Goal: Task Accomplishment & Management: Complete application form

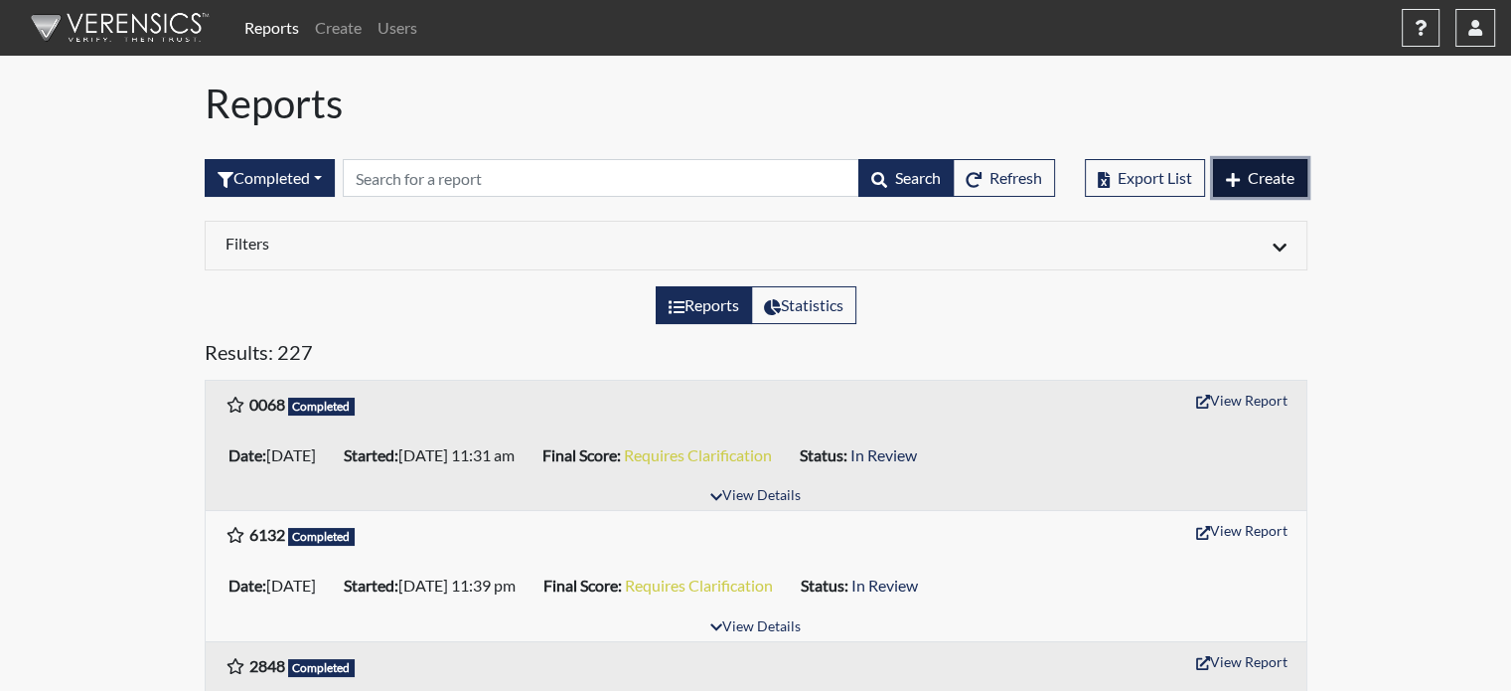
click at [1242, 174] on button "Create" at bounding box center [1260, 178] width 94 height 38
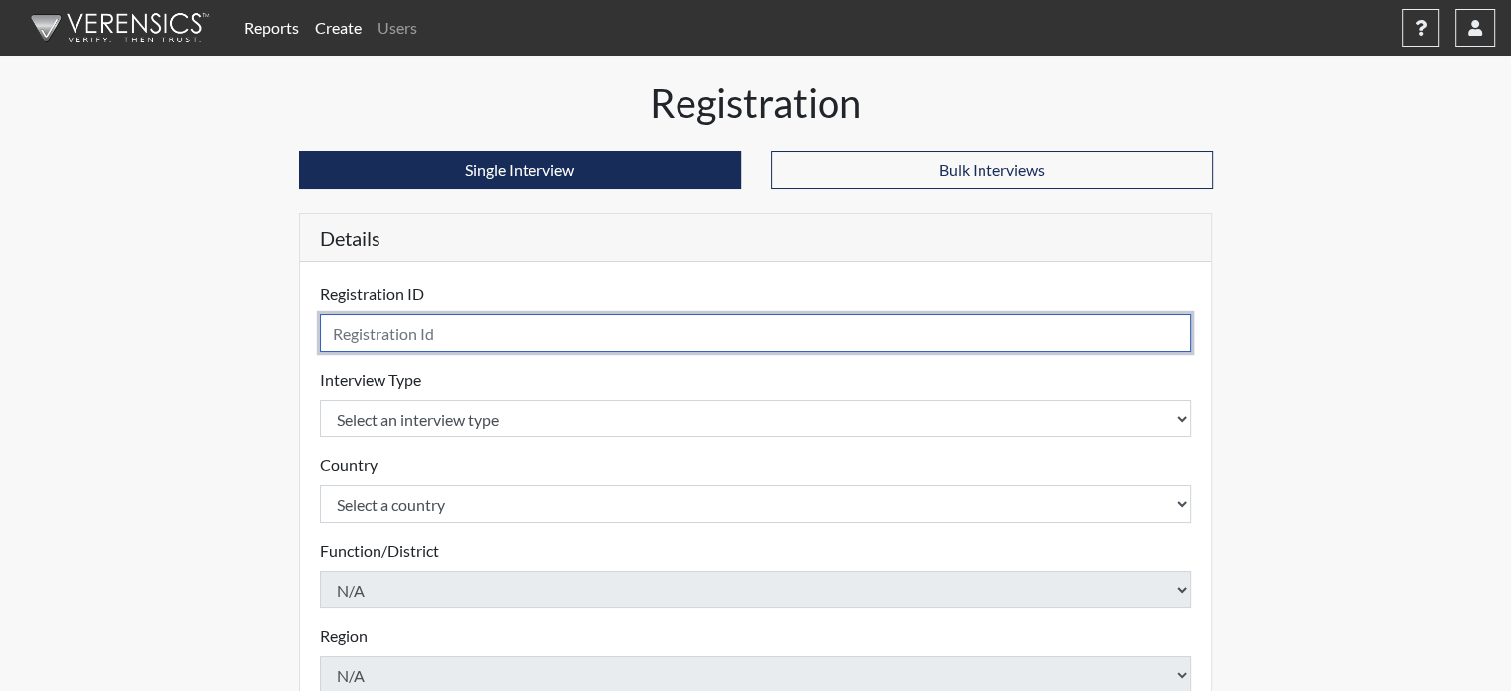
drag, startPoint x: 409, startPoint y: 326, endPoint x: 397, endPoint y: 313, distance: 17.6
click at [409, 325] on input "text" at bounding box center [756, 333] width 872 height 38
type input "5101"
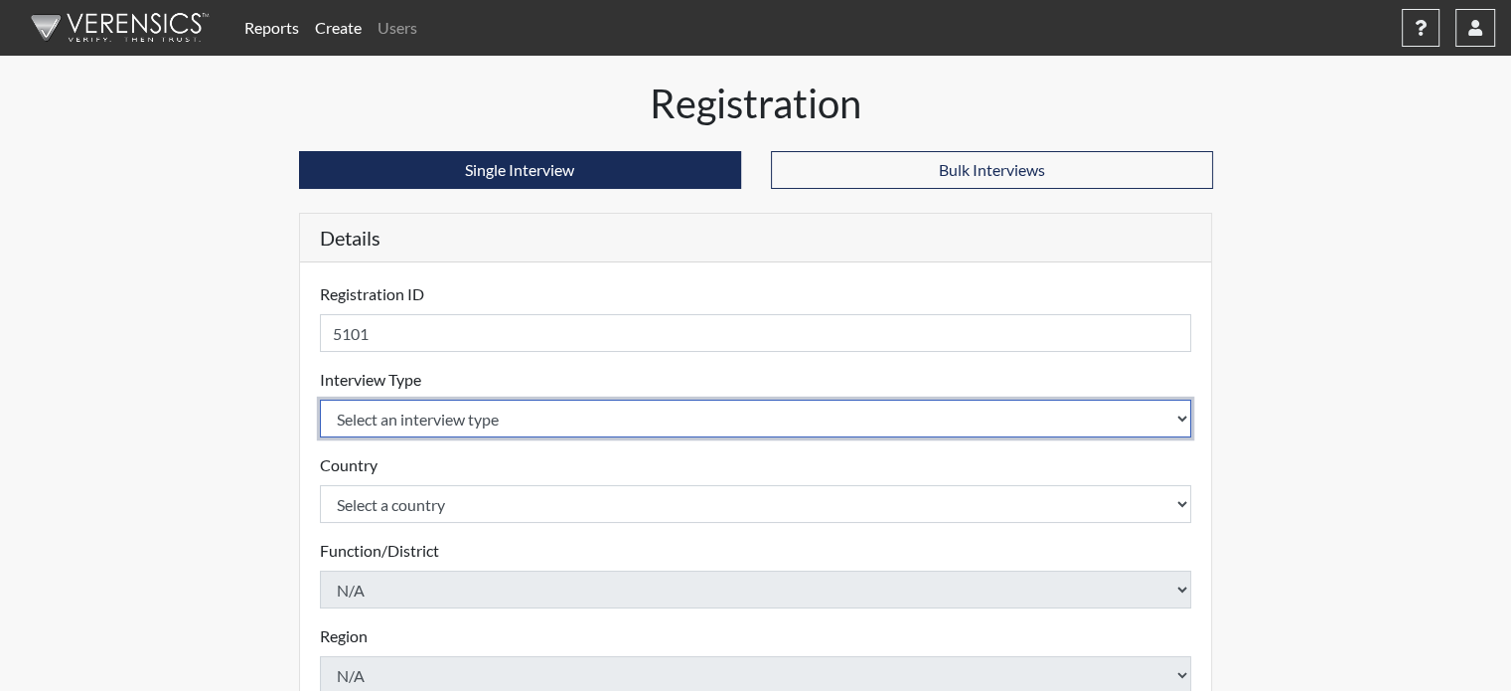
click at [418, 401] on select "Select an interview type Pre-Employment" at bounding box center [756, 418] width 872 height 38
select select "c2470aee-a530-11ea-a930-026c882af335"
click at [320, 399] on select "Select an interview type Pre-Employment" at bounding box center [756, 418] width 872 height 38
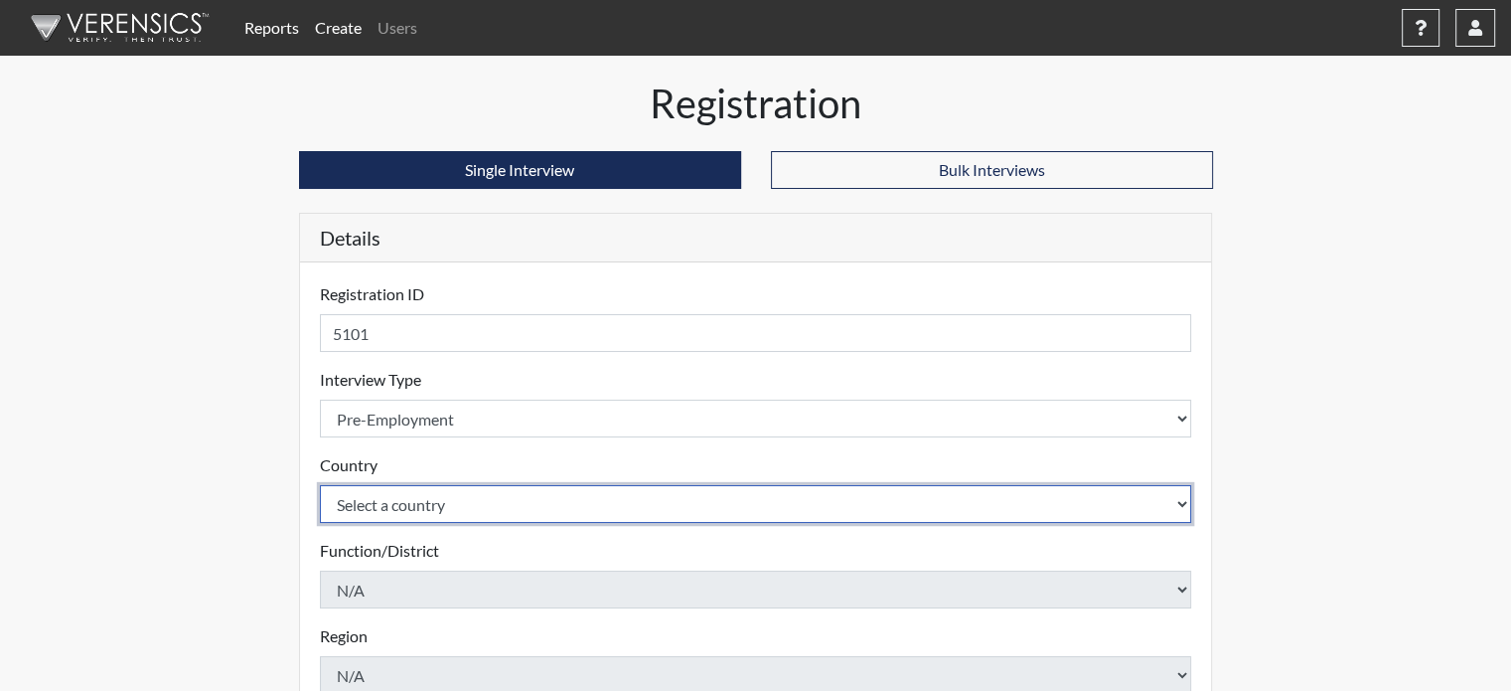
click at [383, 493] on select "Select a country [GEOGRAPHIC_DATA] [GEOGRAPHIC_DATA]" at bounding box center [756, 504] width 872 height 38
select select "united-states-of-[GEOGRAPHIC_DATA]"
click at [320, 485] on select "Select a country [GEOGRAPHIC_DATA] [GEOGRAPHIC_DATA]" at bounding box center [756, 504] width 872 height 38
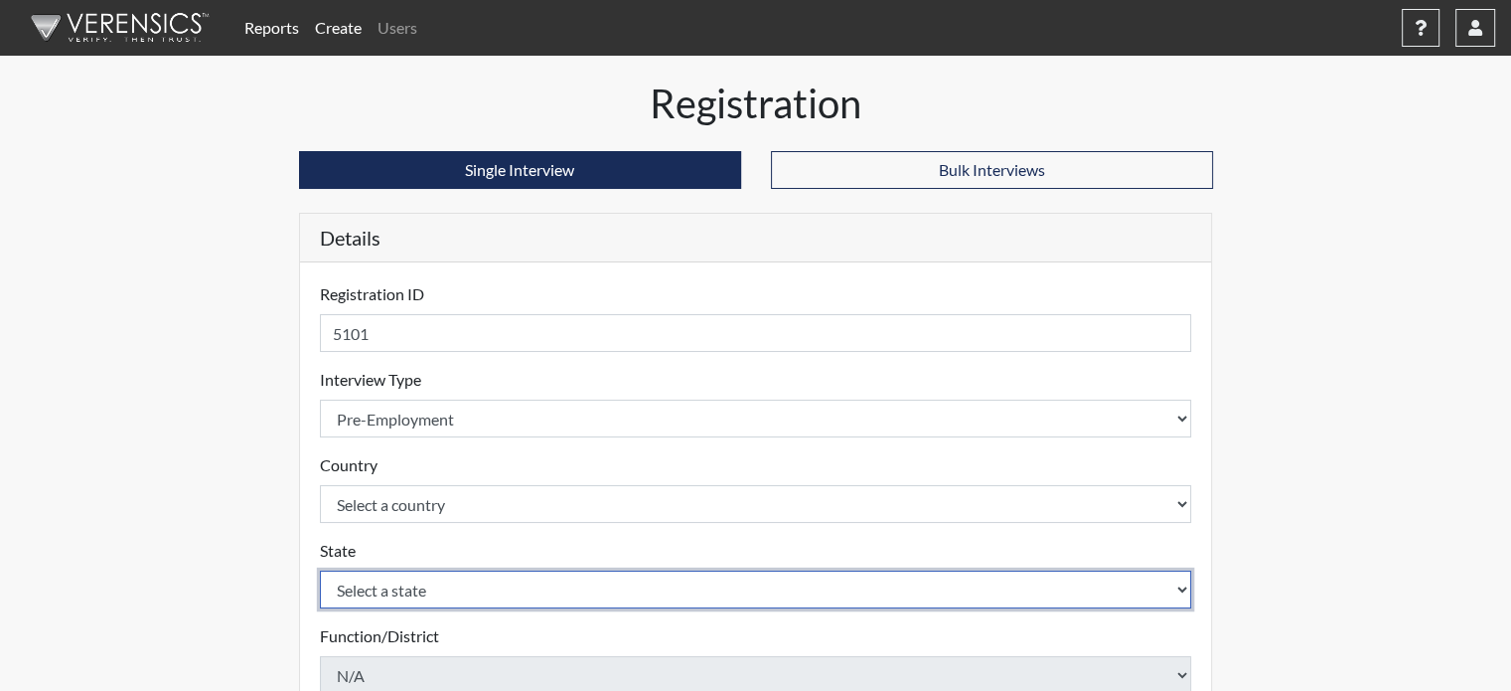
click at [369, 587] on select "Select a state [US_STATE] [US_STATE] [US_STATE] [US_STATE] [US_STATE] [US_STATE…" at bounding box center [756, 589] width 872 height 38
select select "CT"
click at [320, 570] on select "Select a state [US_STATE] [US_STATE] [US_STATE] [US_STATE] [US_STATE] [US_STATE…" at bounding box center [756, 589] width 872 height 38
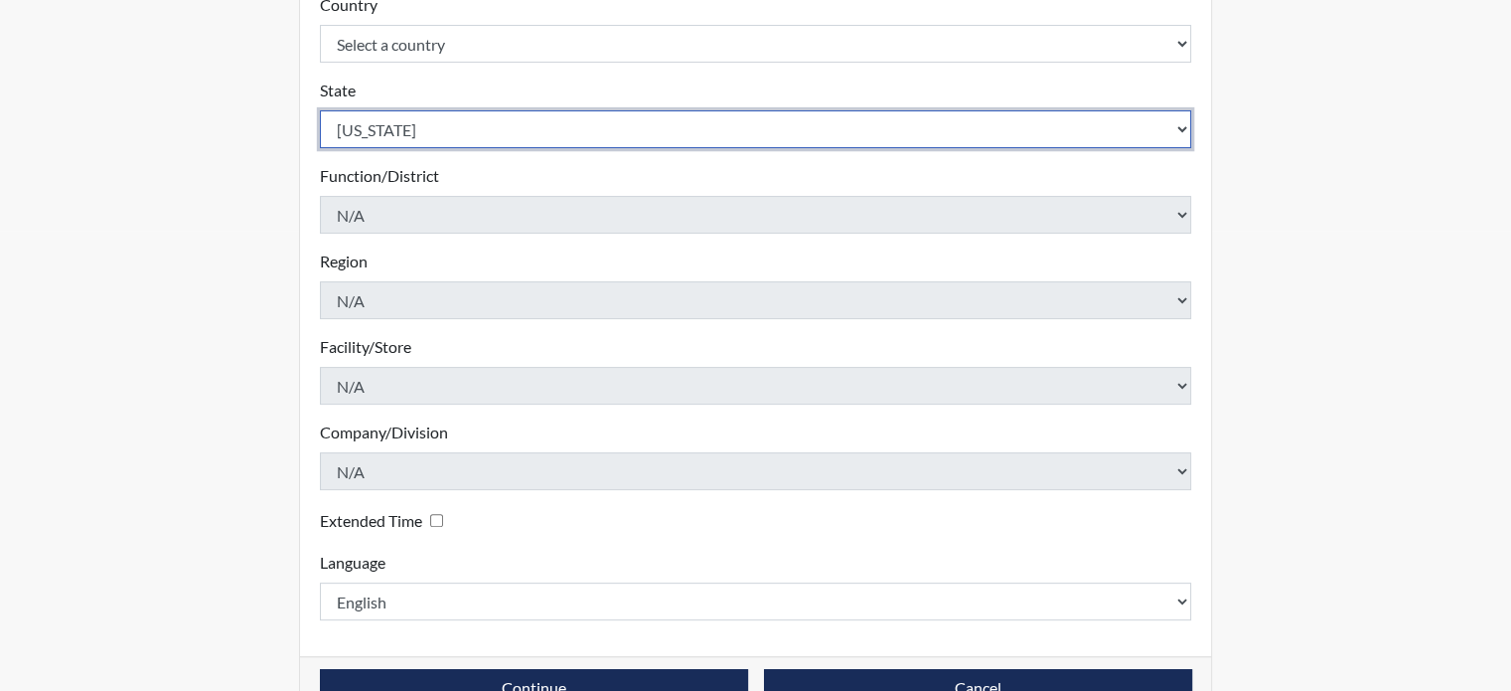
scroll to position [511, 0]
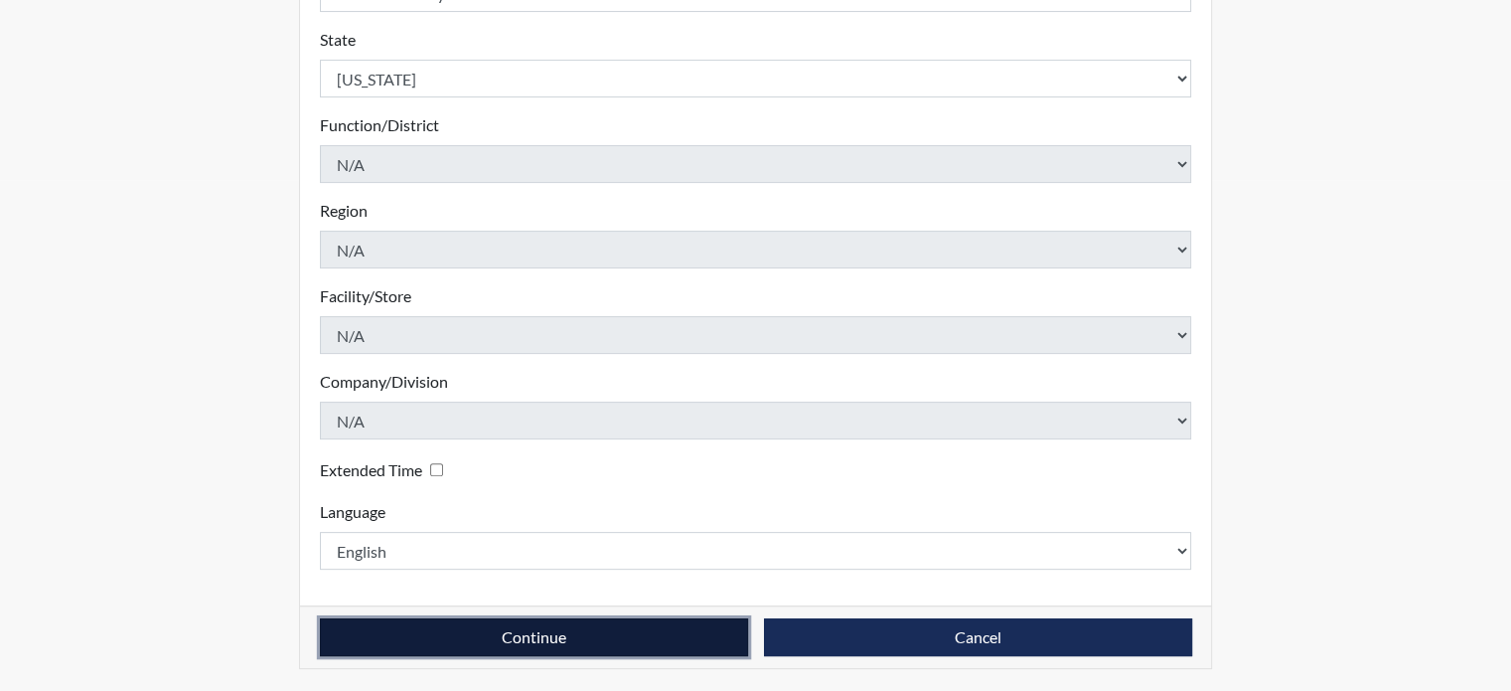
click at [578, 648] on button "Continue" at bounding box center [534, 637] width 428 height 38
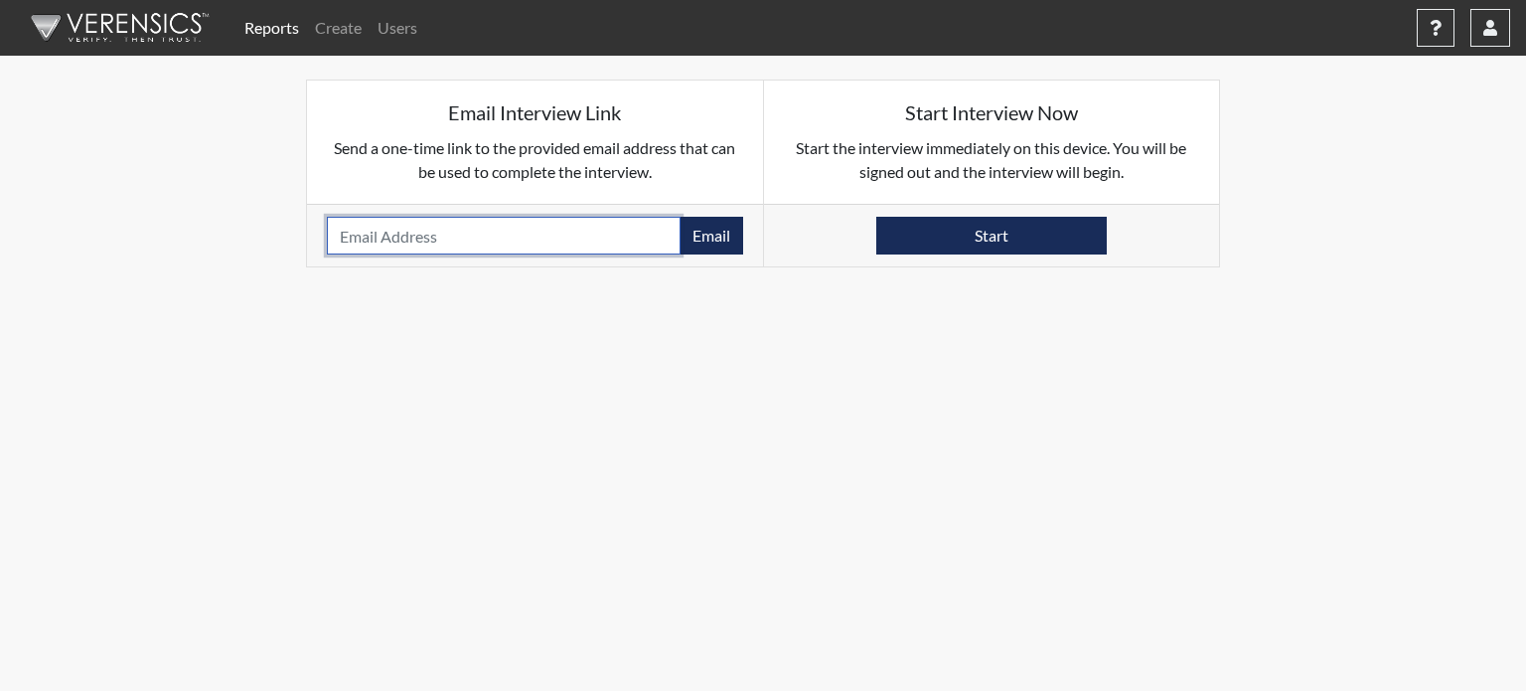
click at [463, 233] on input "email" at bounding box center [504, 236] width 354 height 38
click at [460, 239] on input "email" at bounding box center [504, 236] width 354 height 38
paste input "[EMAIL_ADDRESS][DOMAIN_NAME]"
type input "[EMAIL_ADDRESS][DOMAIN_NAME]"
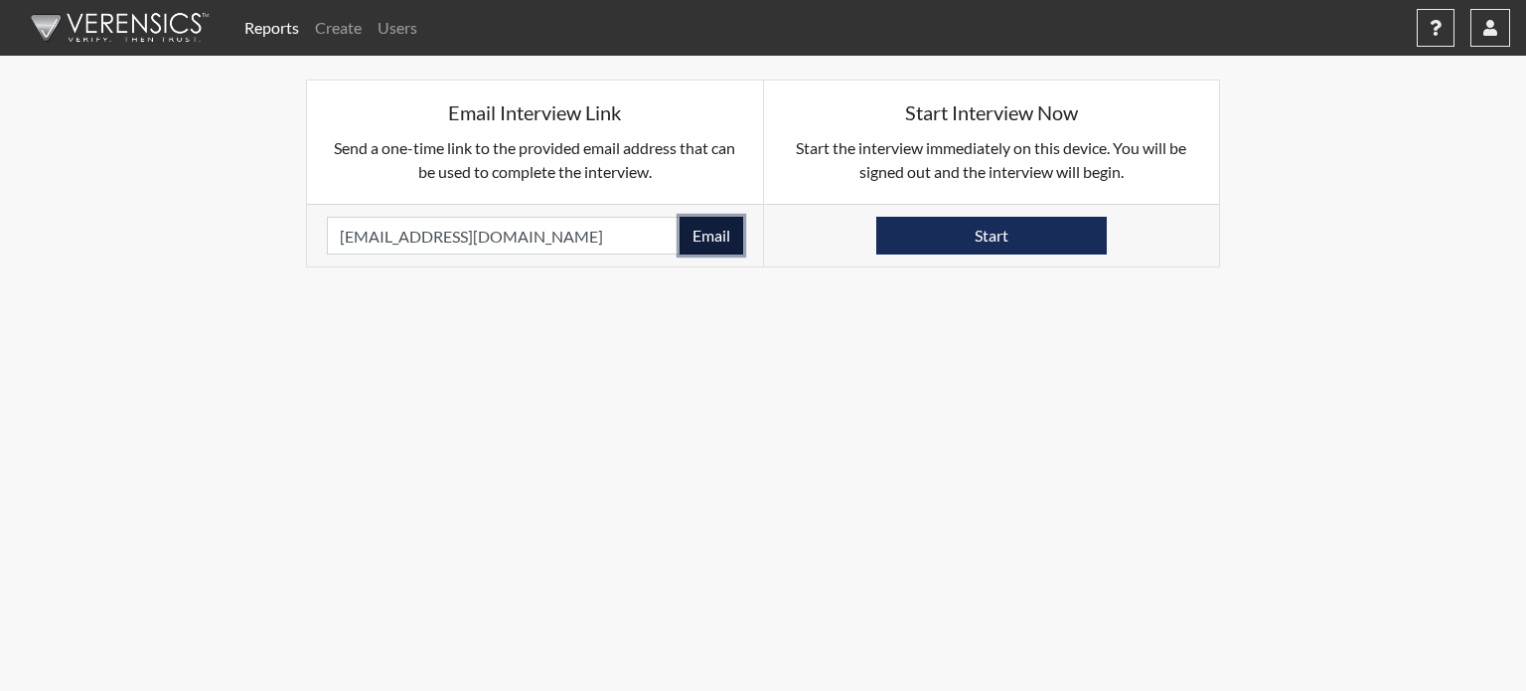
click at [695, 224] on button "Email" at bounding box center [712, 236] width 64 height 38
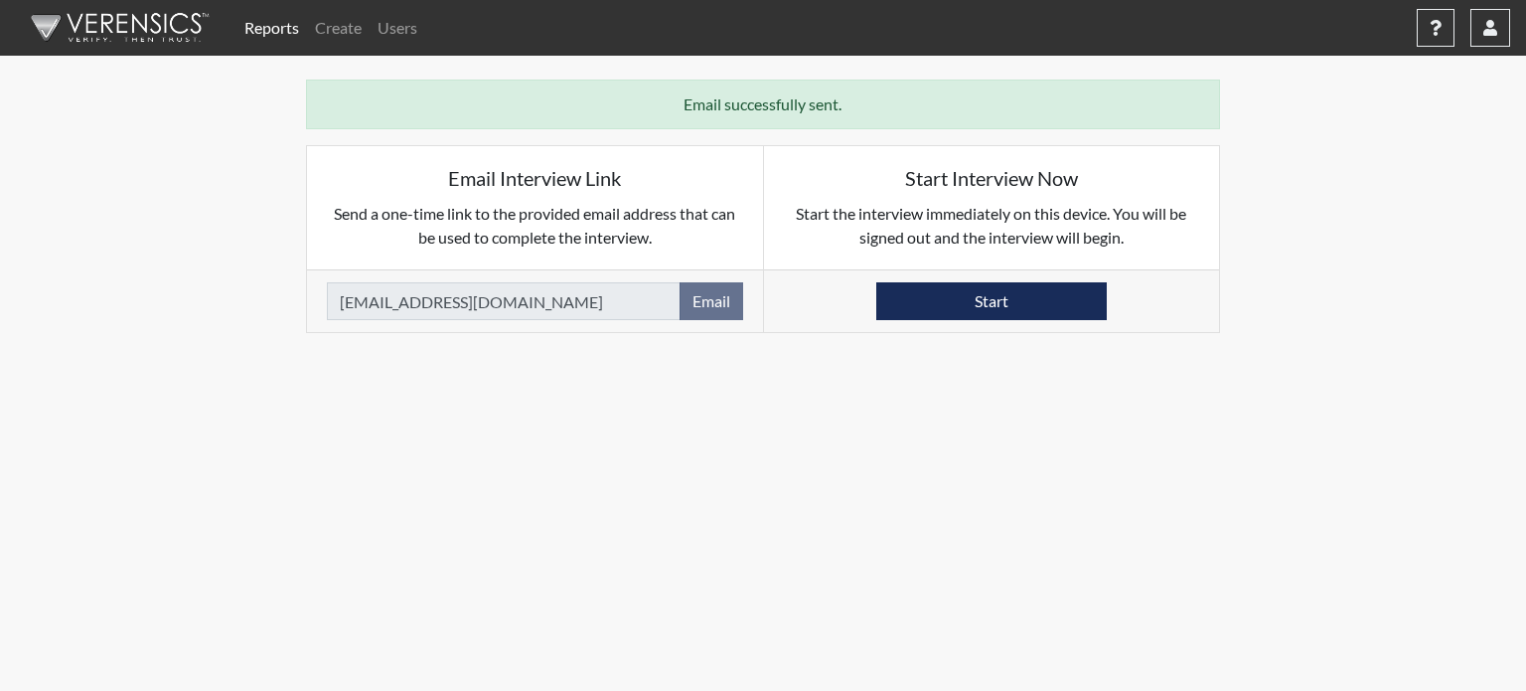
click at [266, 30] on link "Reports" at bounding box center [271, 28] width 71 height 40
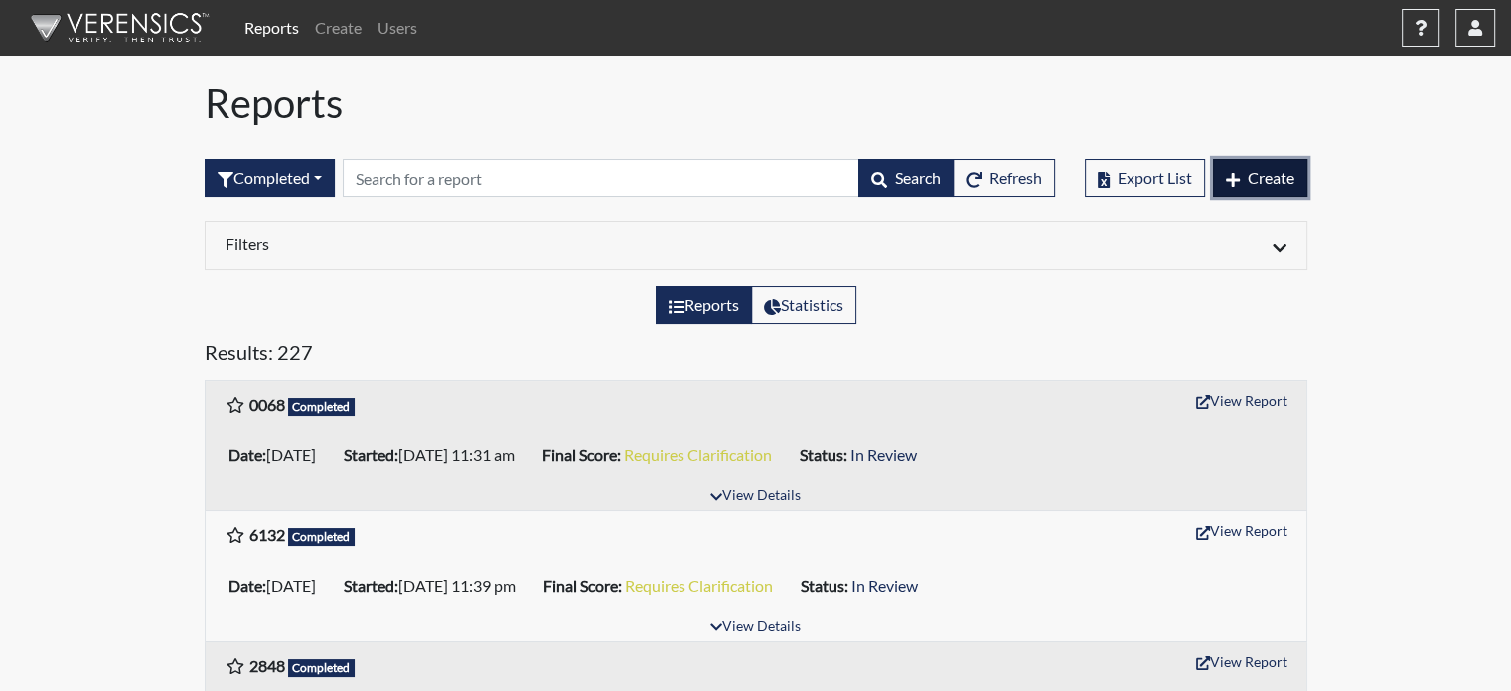
click at [1255, 180] on span "Create" at bounding box center [1271, 177] width 47 height 19
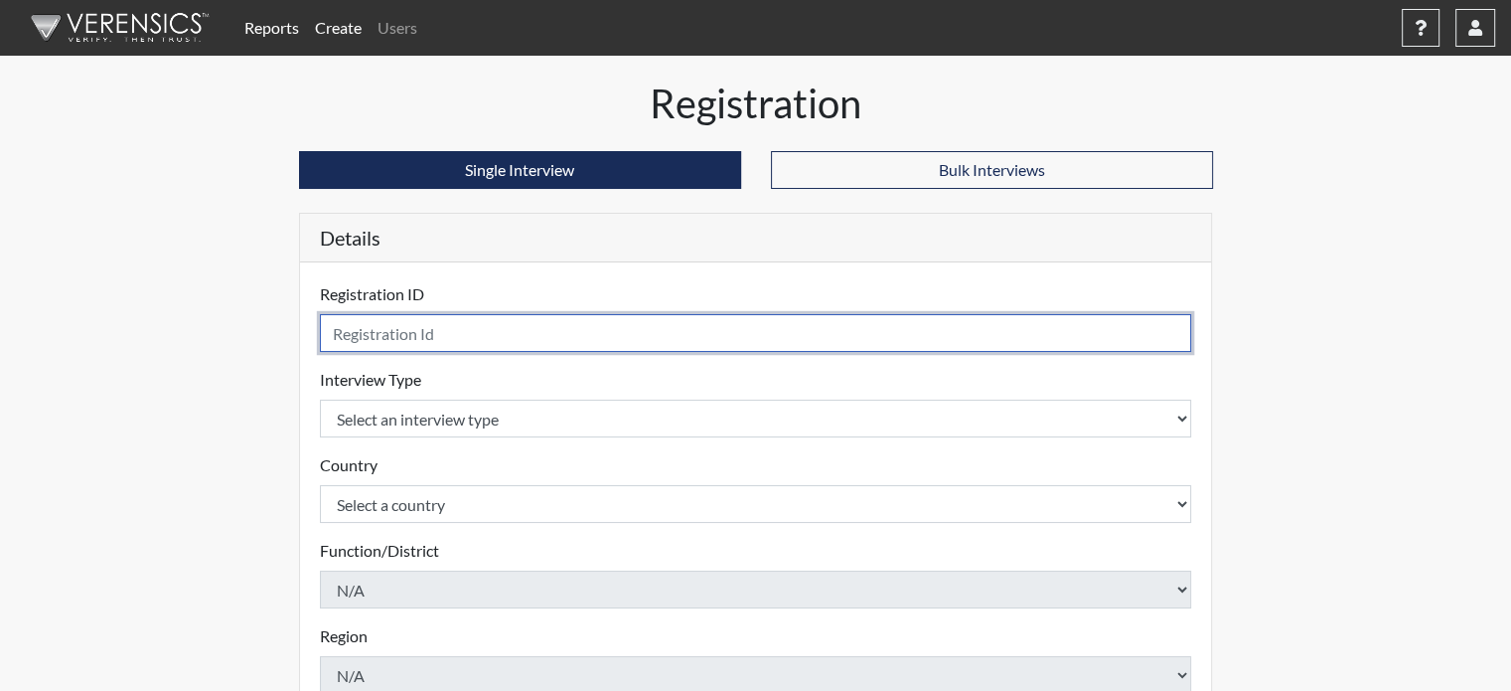
click at [434, 317] on input "text" at bounding box center [756, 333] width 872 height 38
type input "8101"
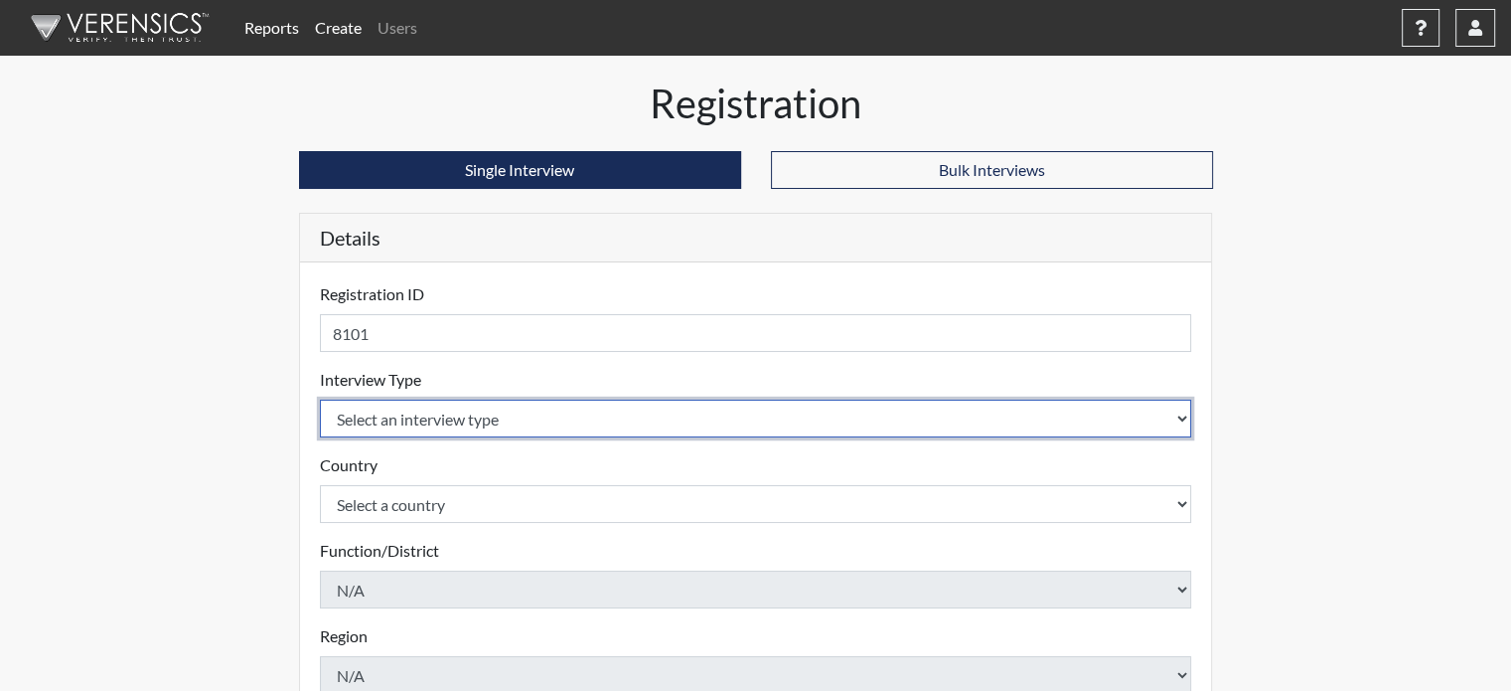
click at [401, 426] on select "Select an interview type Pre-Employment" at bounding box center [756, 418] width 872 height 38
select select "c2470aee-a530-11ea-a930-026c882af335"
click at [320, 399] on select "Select an interview type Pre-Employment" at bounding box center [756, 418] width 872 height 38
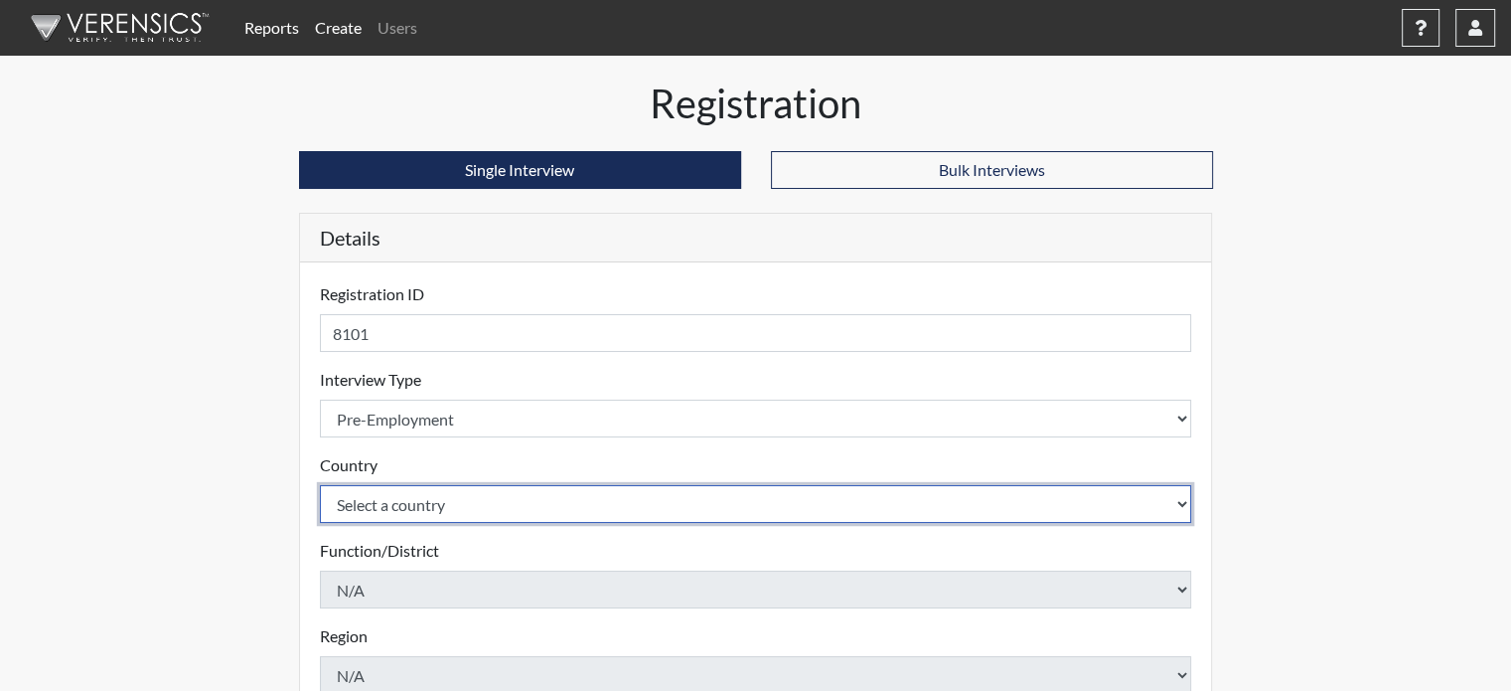
click at [402, 496] on select "Select a country [GEOGRAPHIC_DATA] [GEOGRAPHIC_DATA]" at bounding box center [756, 504] width 872 height 38
select select "united-states-of-[GEOGRAPHIC_DATA]"
click at [320, 485] on select "Select a country [GEOGRAPHIC_DATA] [GEOGRAPHIC_DATA]" at bounding box center [756, 504] width 872 height 38
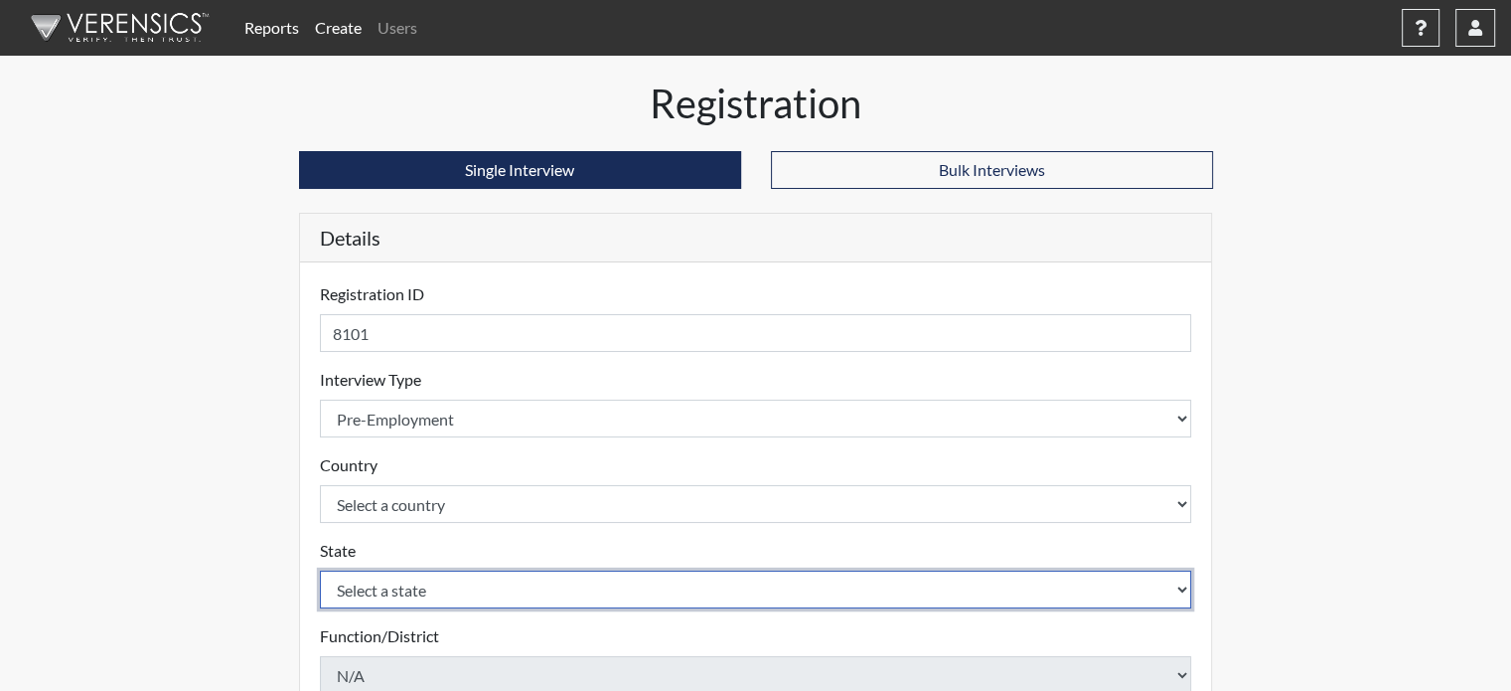
click at [398, 573] on select "Select a state [US_STATE] [US_STATE] [US_STATE] [US_STATE] [US_STATE] [US_STATE…" at bounding box center [756, 589] width 872 height 38
select select "CT"
click at [320, 570] on select "Select a state [US_STATE] [US_STATE] [US_STATE] [US_STATE] [US_STATE] [US_STATE…" at bounding box center [756, 589] width 872 height 38
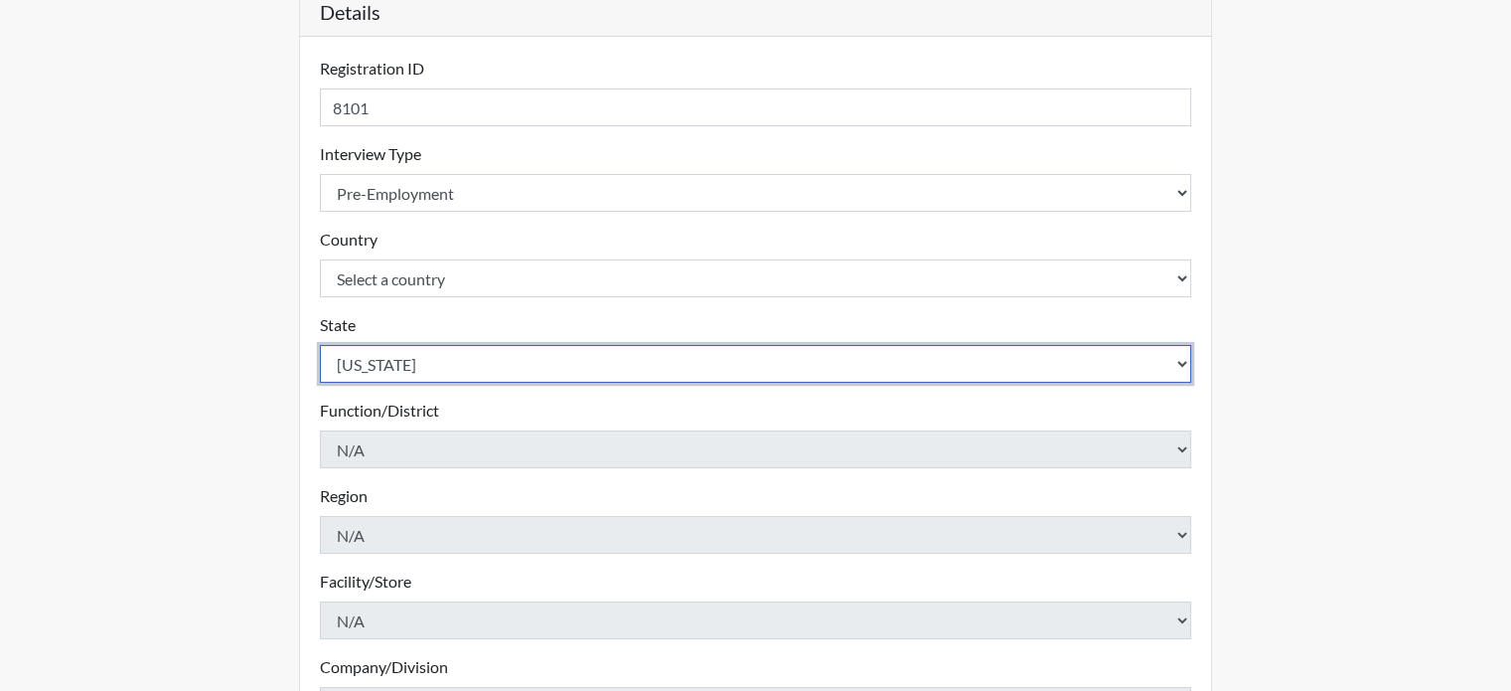
scroll to position [511, 0]
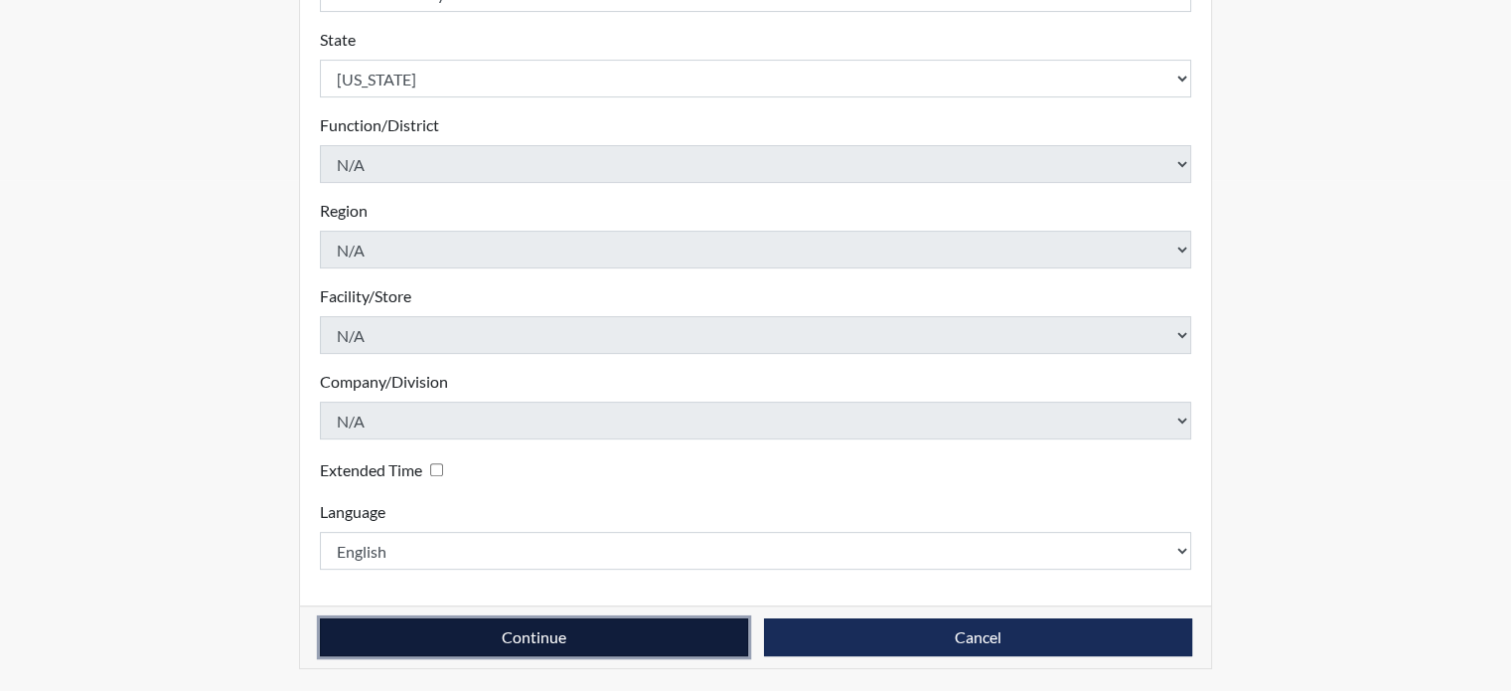
click at [687, 638] on button "Continue" at bounding box center [534, 637] width 428 height 38
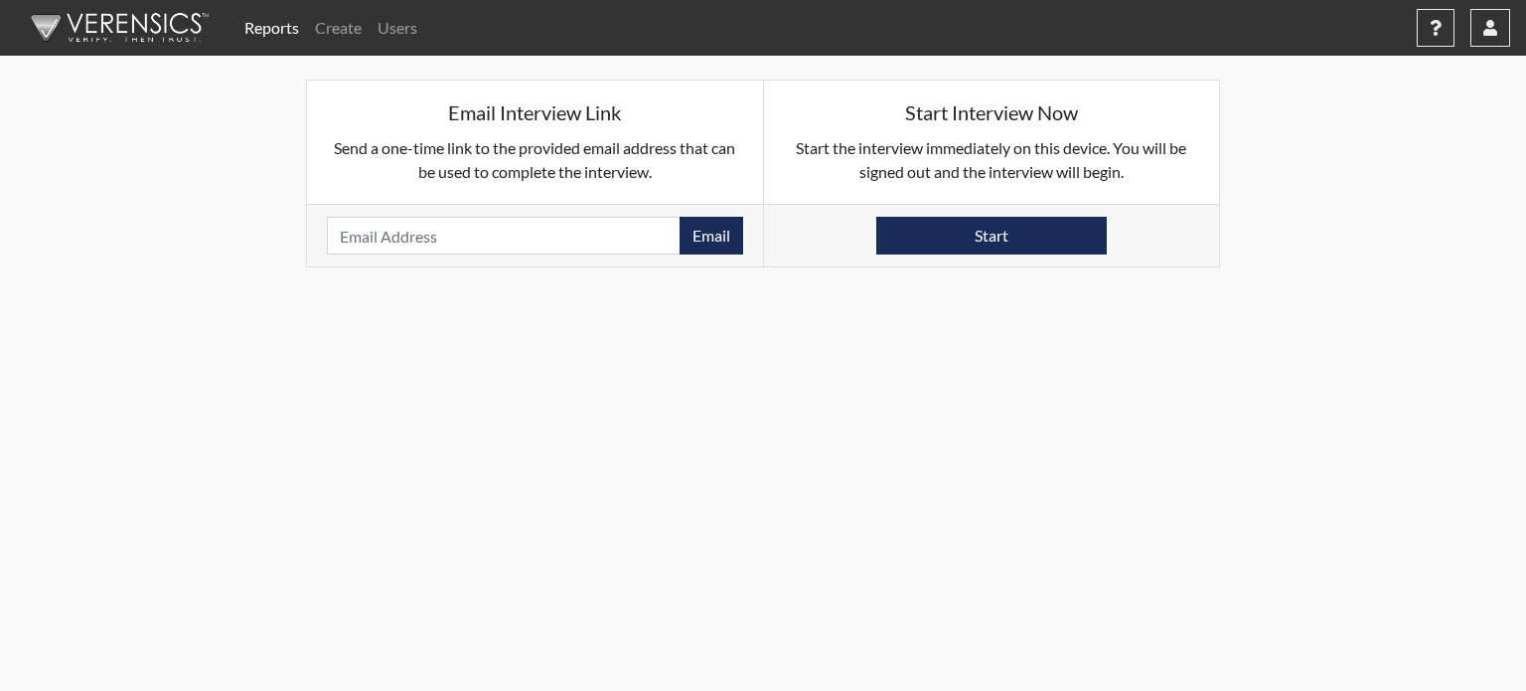
drag, startPoint x: 464, startPoint y: 213, endPoint x: 457, endPoint y: 223, distance: 12.1
click at [461, 217] on div "Email Please provide an email address." at bounding box center [535, 235] width 456 height 63
click at [457, 227] on input "email" at bounding box center [504, 236] width 354 height 38
paste input "[EMAIL_ADDRESS][DOMAIN_NAME]"
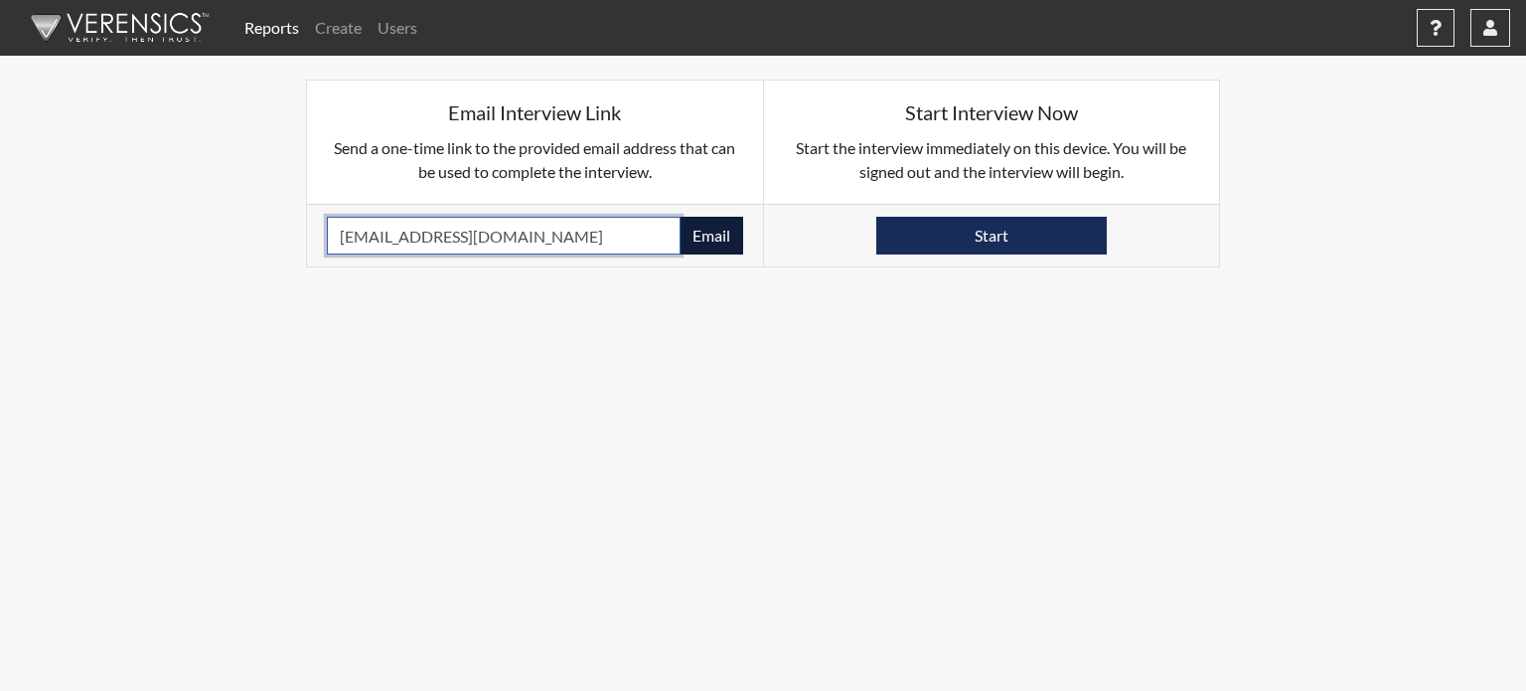
type input "[EMAIL_ADDRESS][DOMAIN_NAME]"
click at [692, 228] on button "Email" at bounding box center [712, 236] width 64 height 38
